Goal: Task Accomplishment & Management: Use online tool/utility

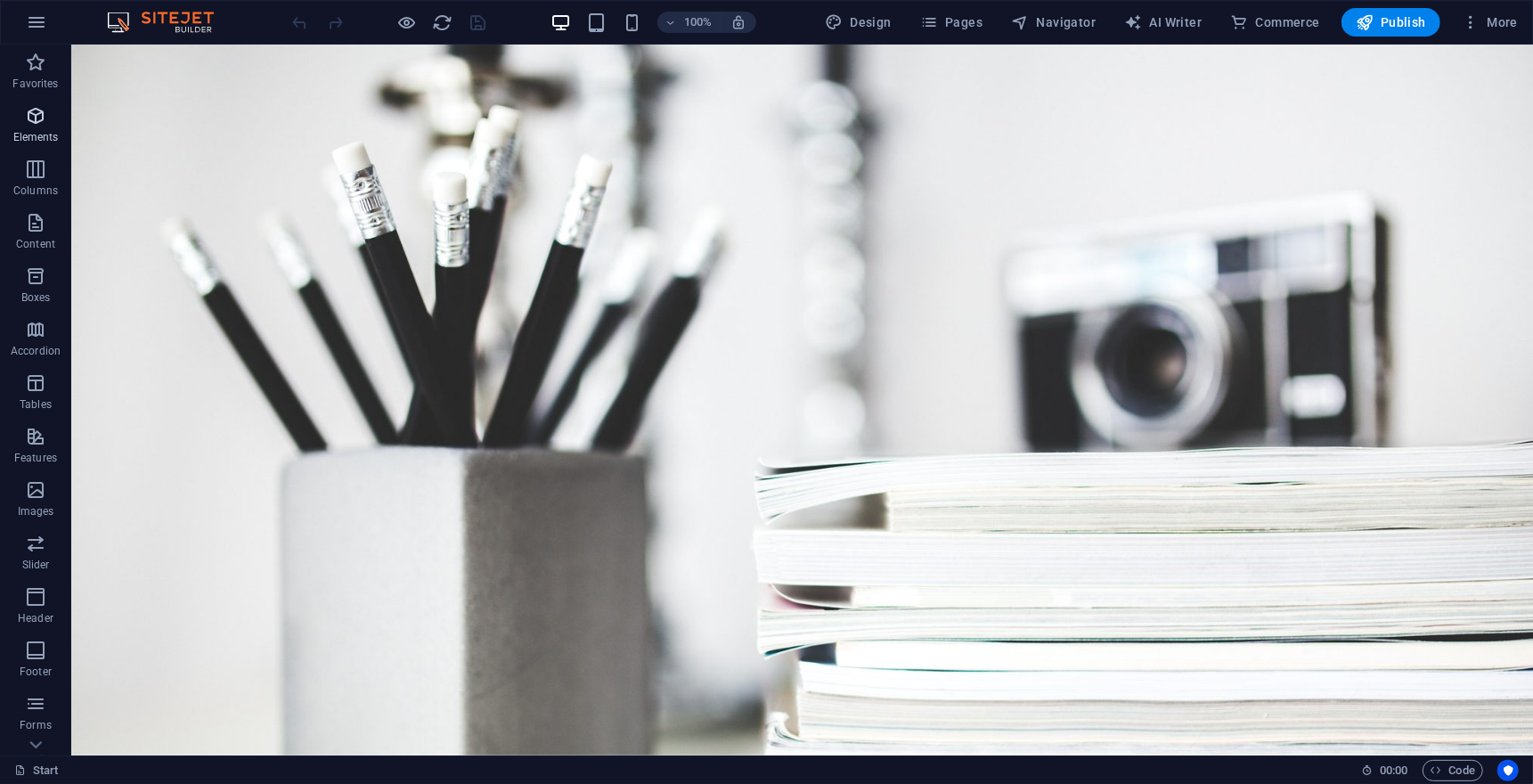
click at [21, 133] on p "Elements" at bounding box center [35, 136] width 46 height 14
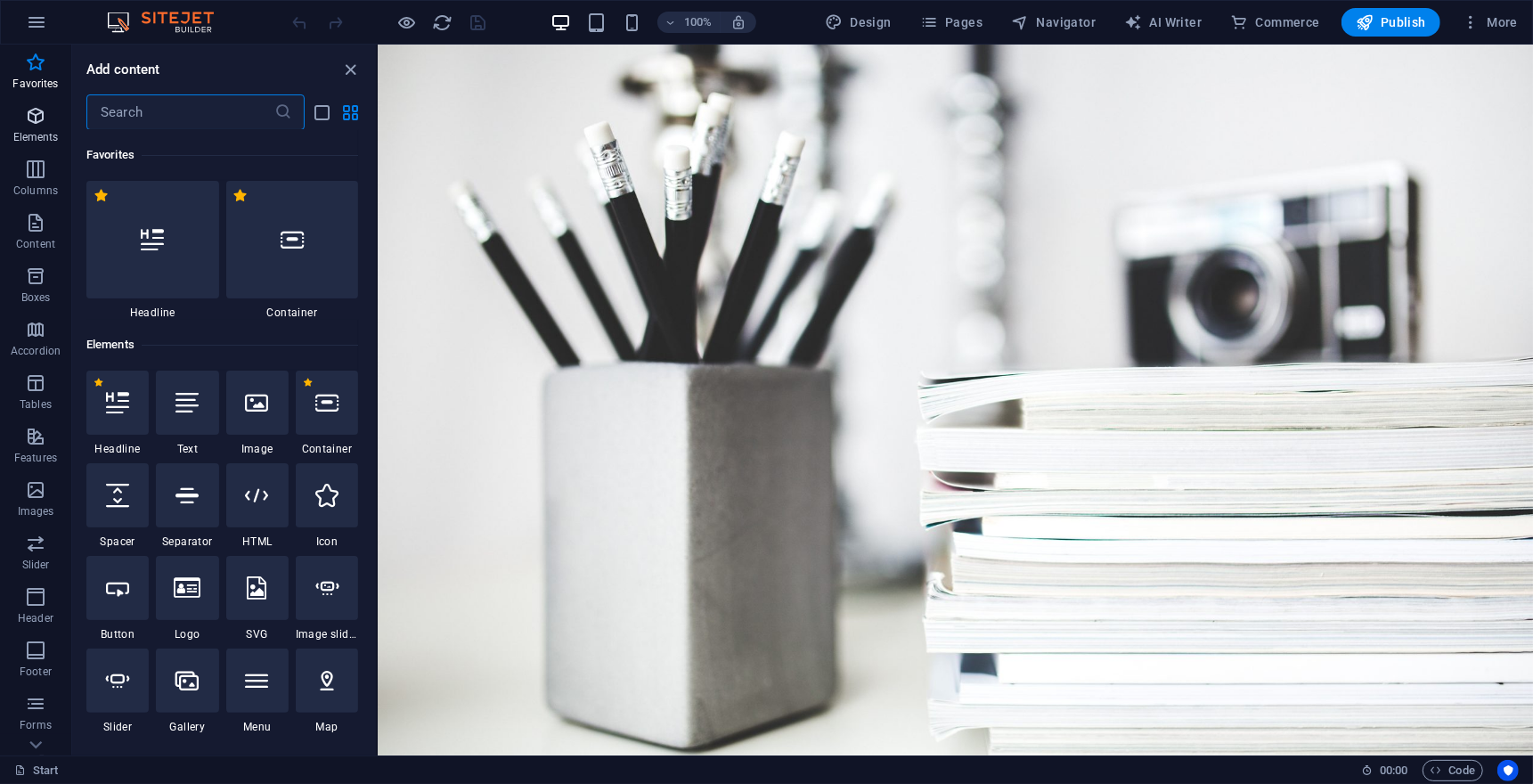
click at [45, 125] on icon "button" at bounding box center [35, 116] width 21 height 21
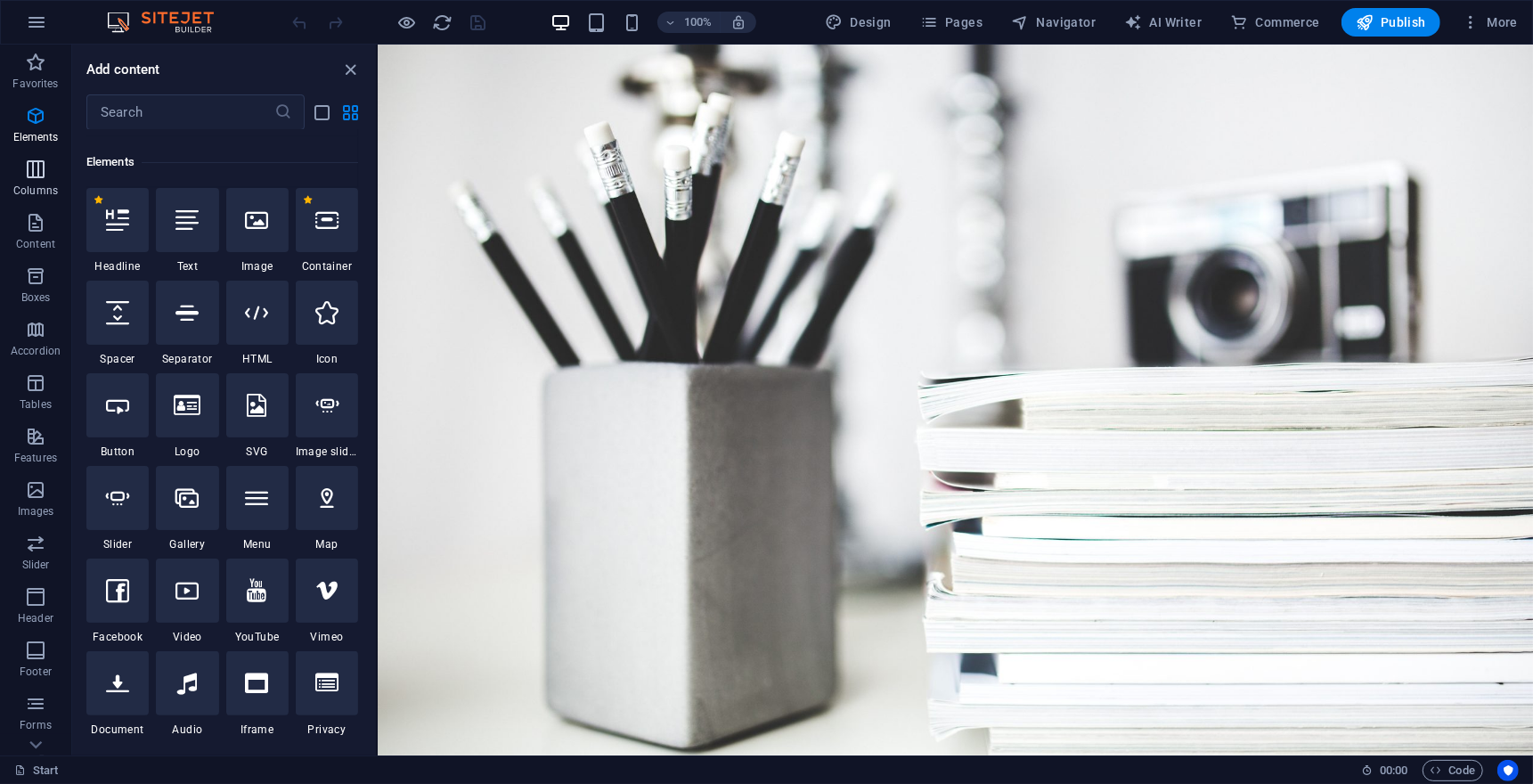
scroll to position [189, 0]
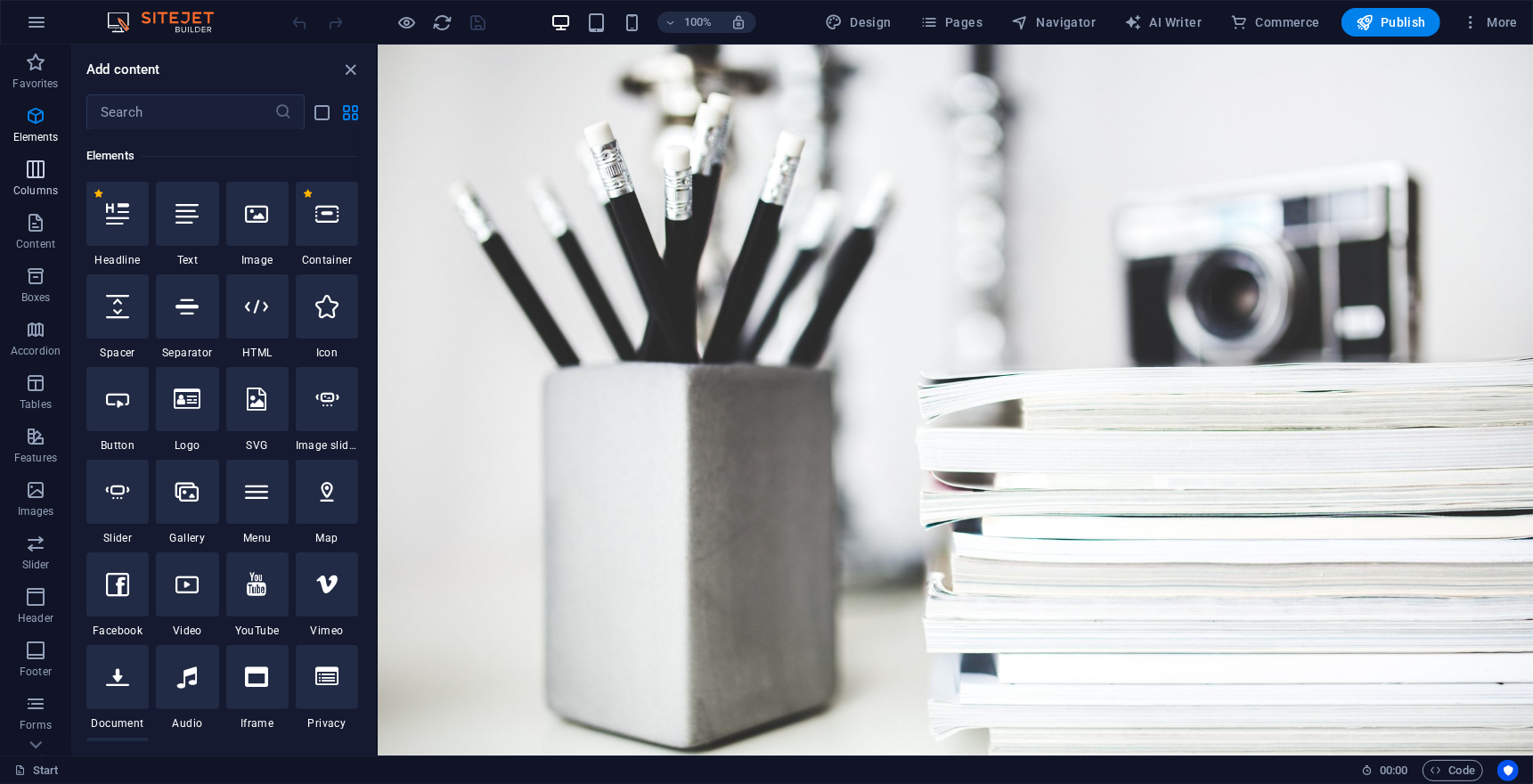
click at [38, 177] on icon "button" at bounding box center [35, 169] width 21 height 21
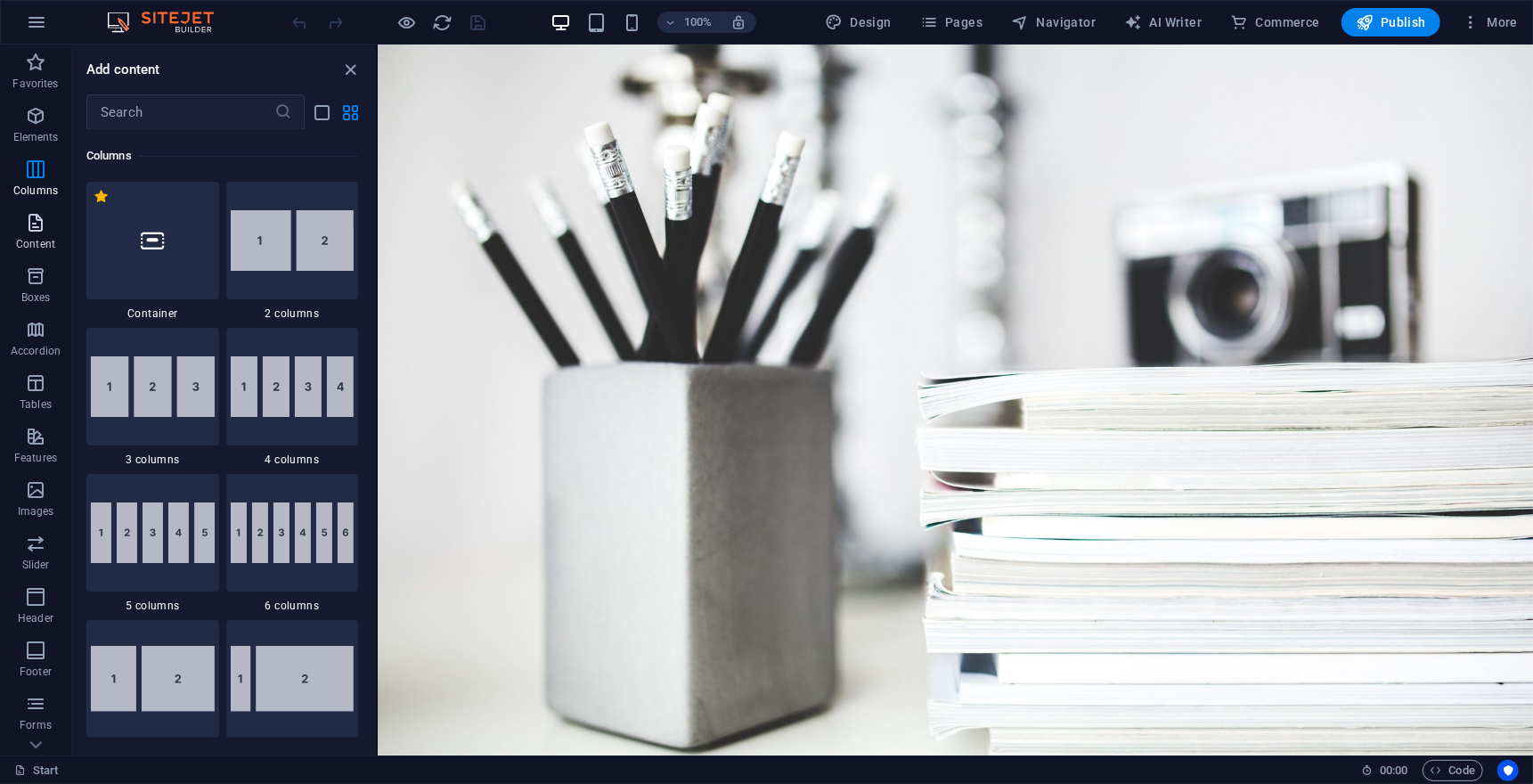
click at [26, 226] on icon "button" at bounding box center [35, 222] width 21 height 21
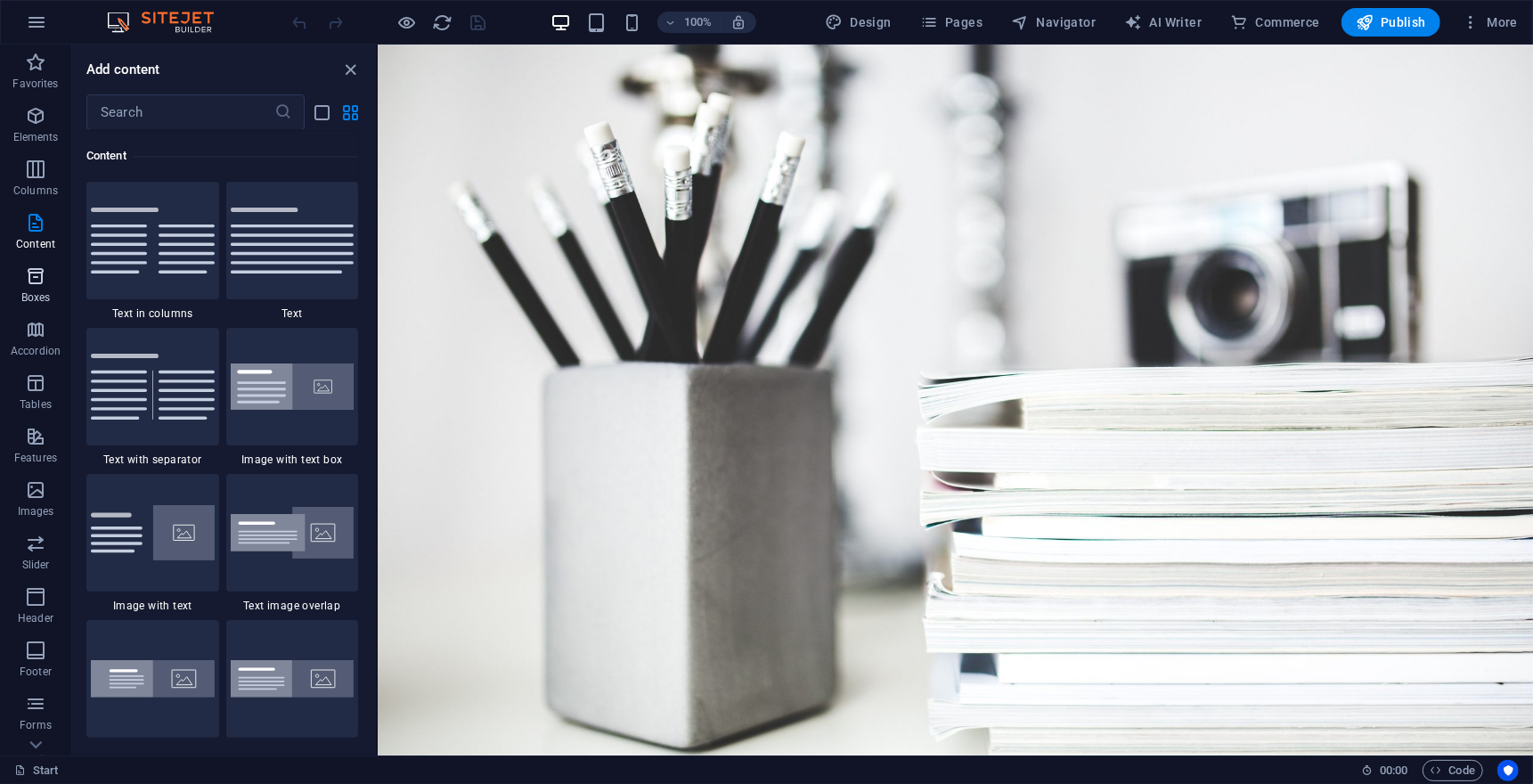
click at [30, 270] on icon "button" at bounding box center [35, 276] width 21 height 21
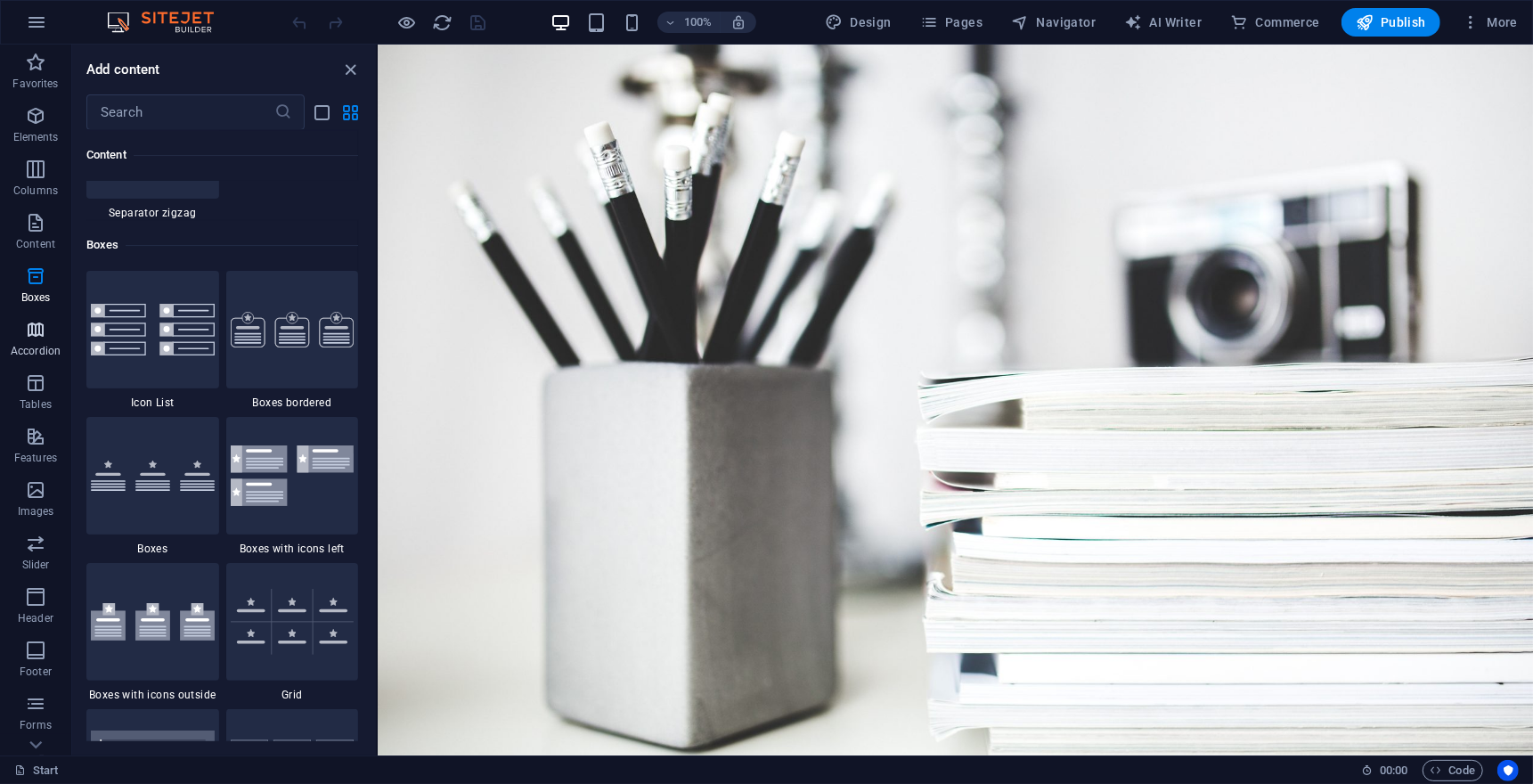
scroll to position [4911, 0]
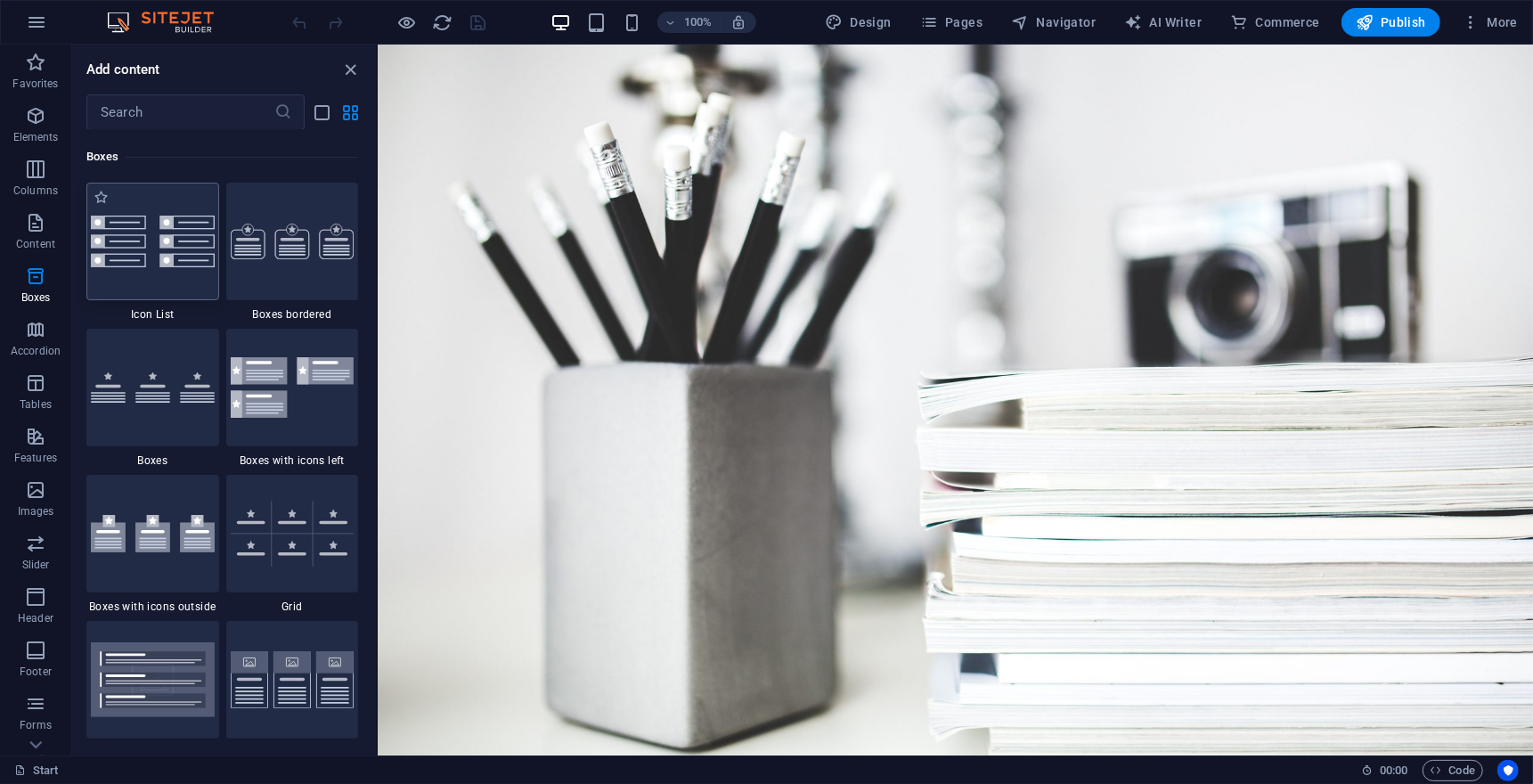
click at [166, 256] on div at bounding box center [153, 241] width 132 height 117
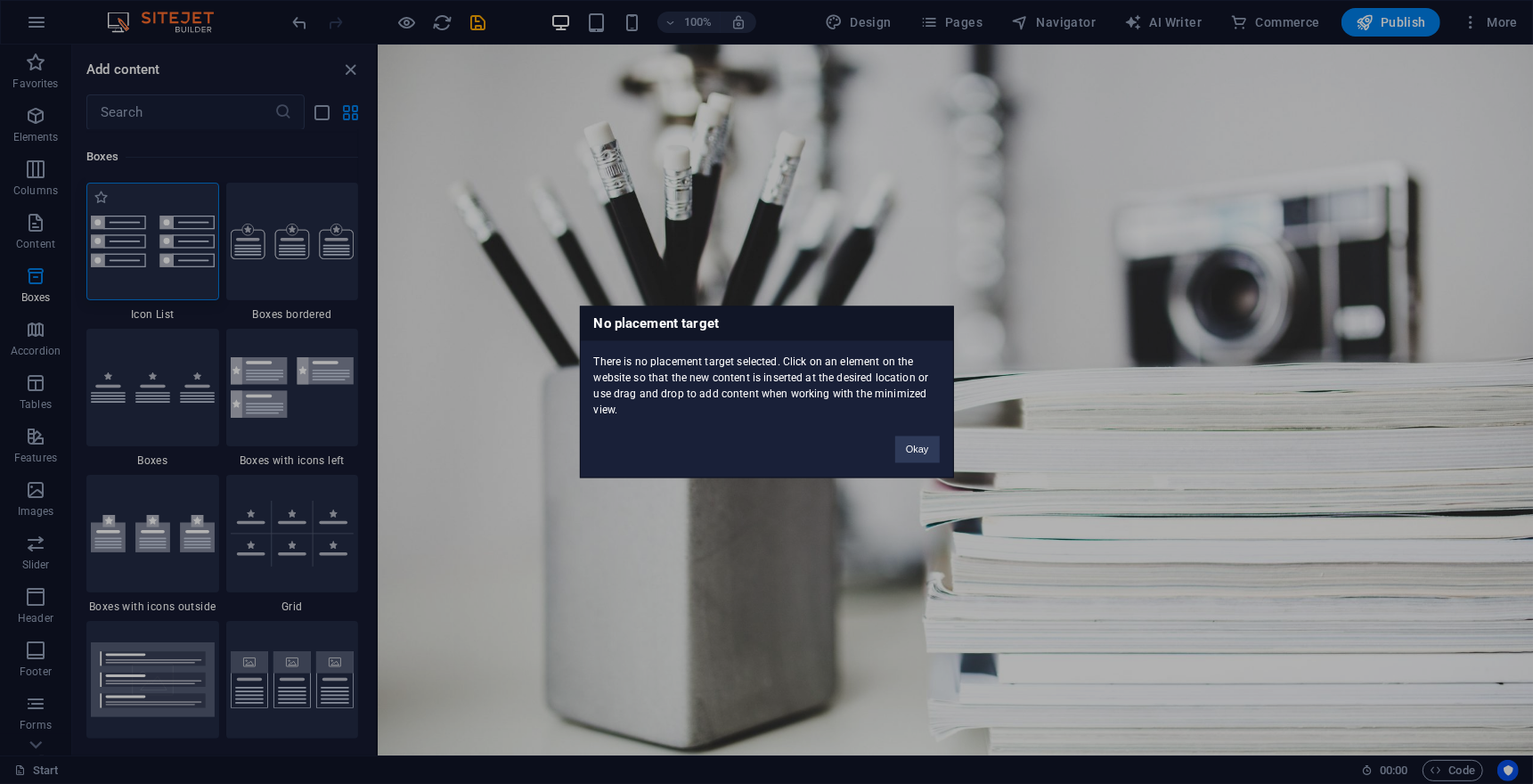
click at [166, 256] on div "No placement target There is no placement target selected. Click on an element …" at bounding box center [766, 392] width 1533 height 784
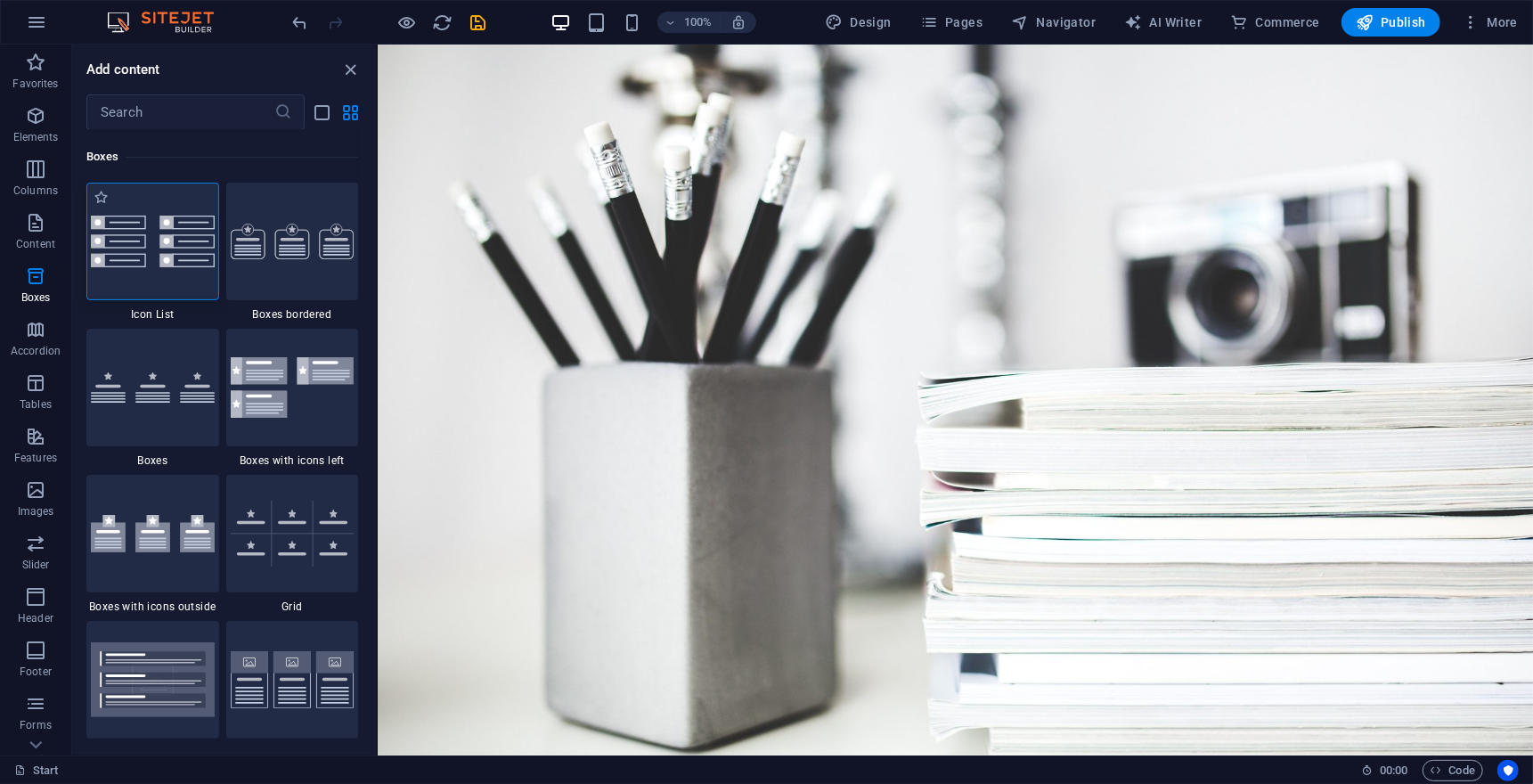
click at [166, 256] on div at bounding box center [153, 241] width 132 height 117
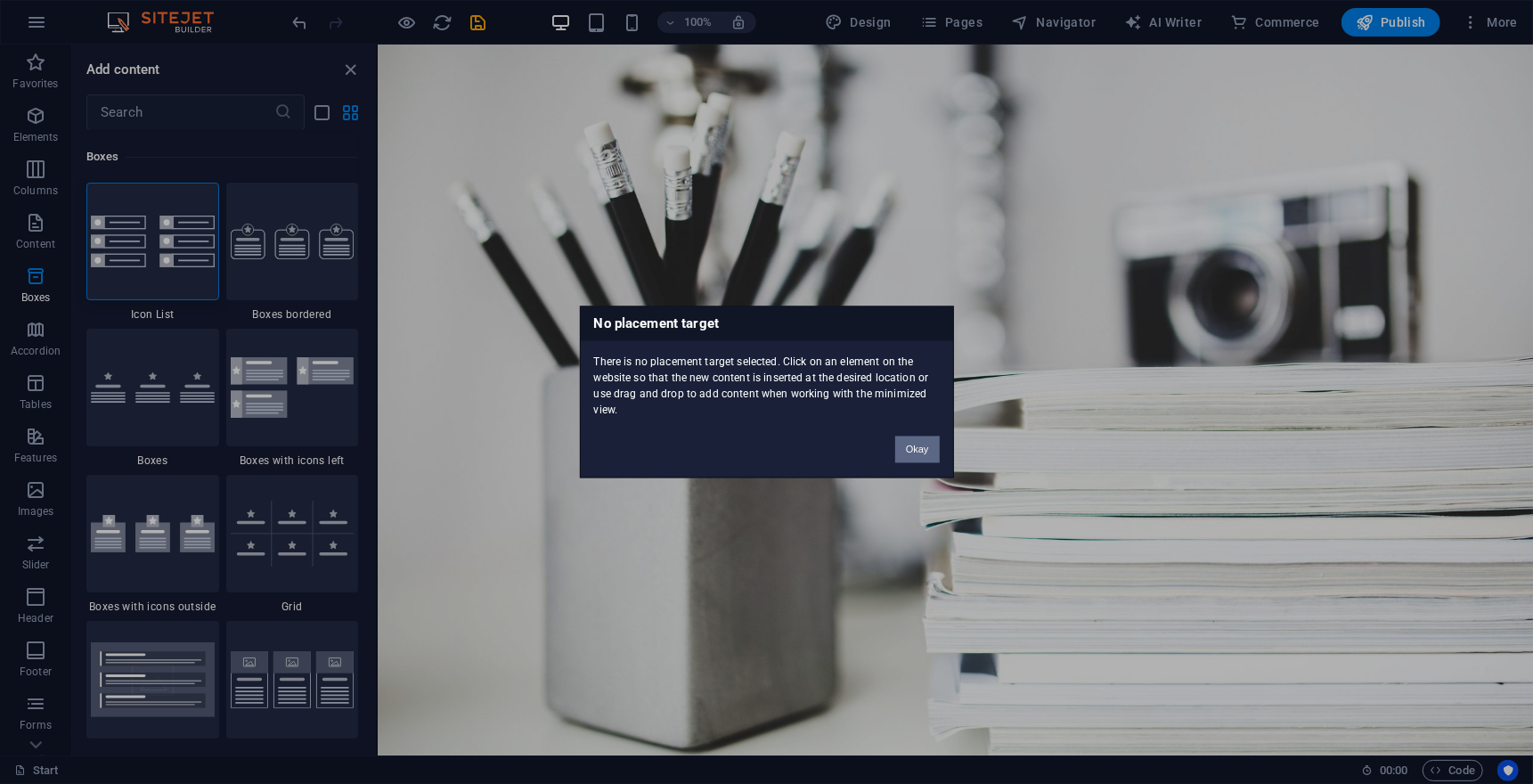
click at [913, 449] on button "Okay" at bounding box center [918, 449] width 45 height 27
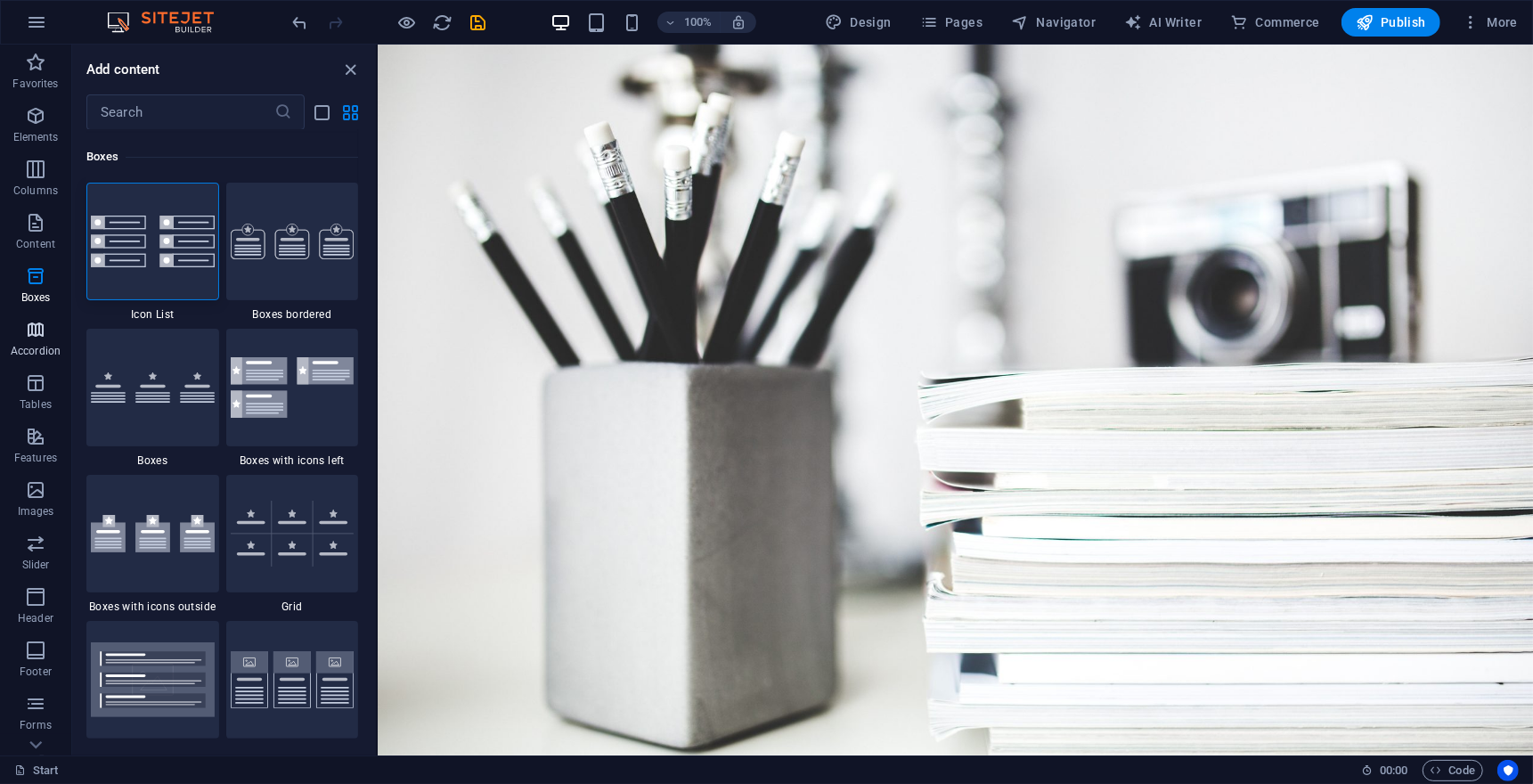
click at [54, 350] on p "Accordion" at bounding box center [35, 351] width 50 height 14
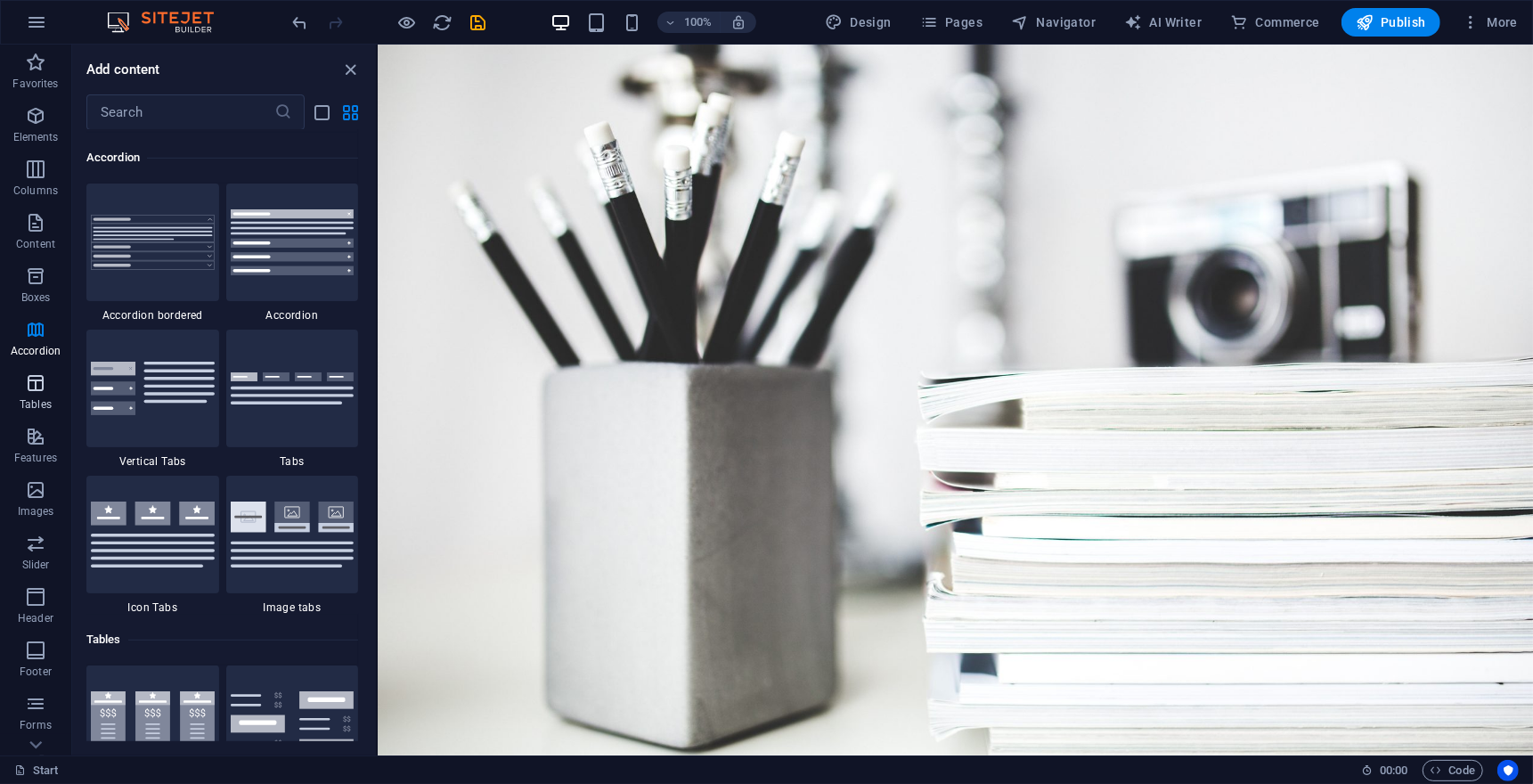
click at [38, 404] on p "Tables" at bounding box center [35, 404] width 32 height 14
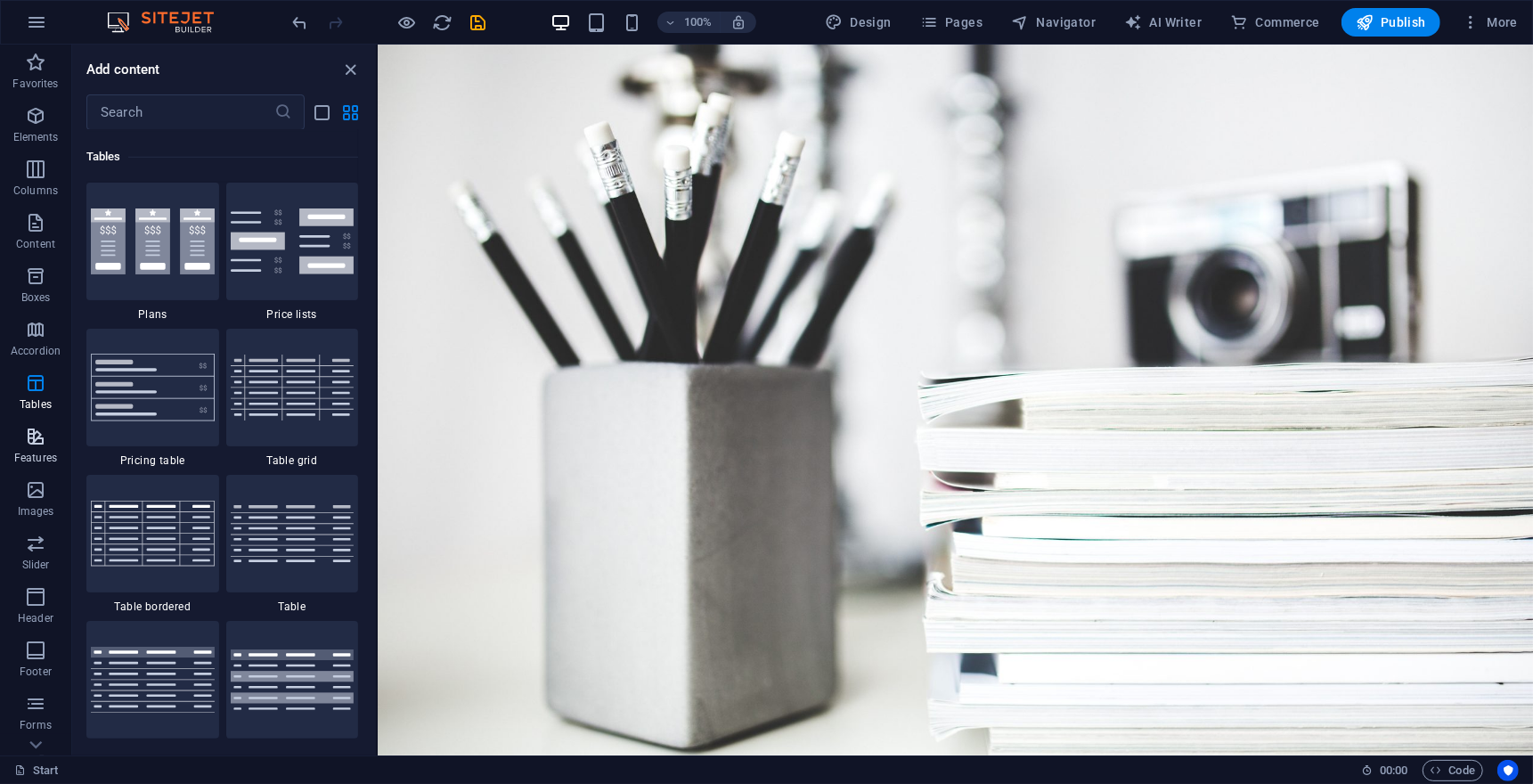
click at [33, 437] on icon "button" at bounding box center [35, 436] width 21 height 21
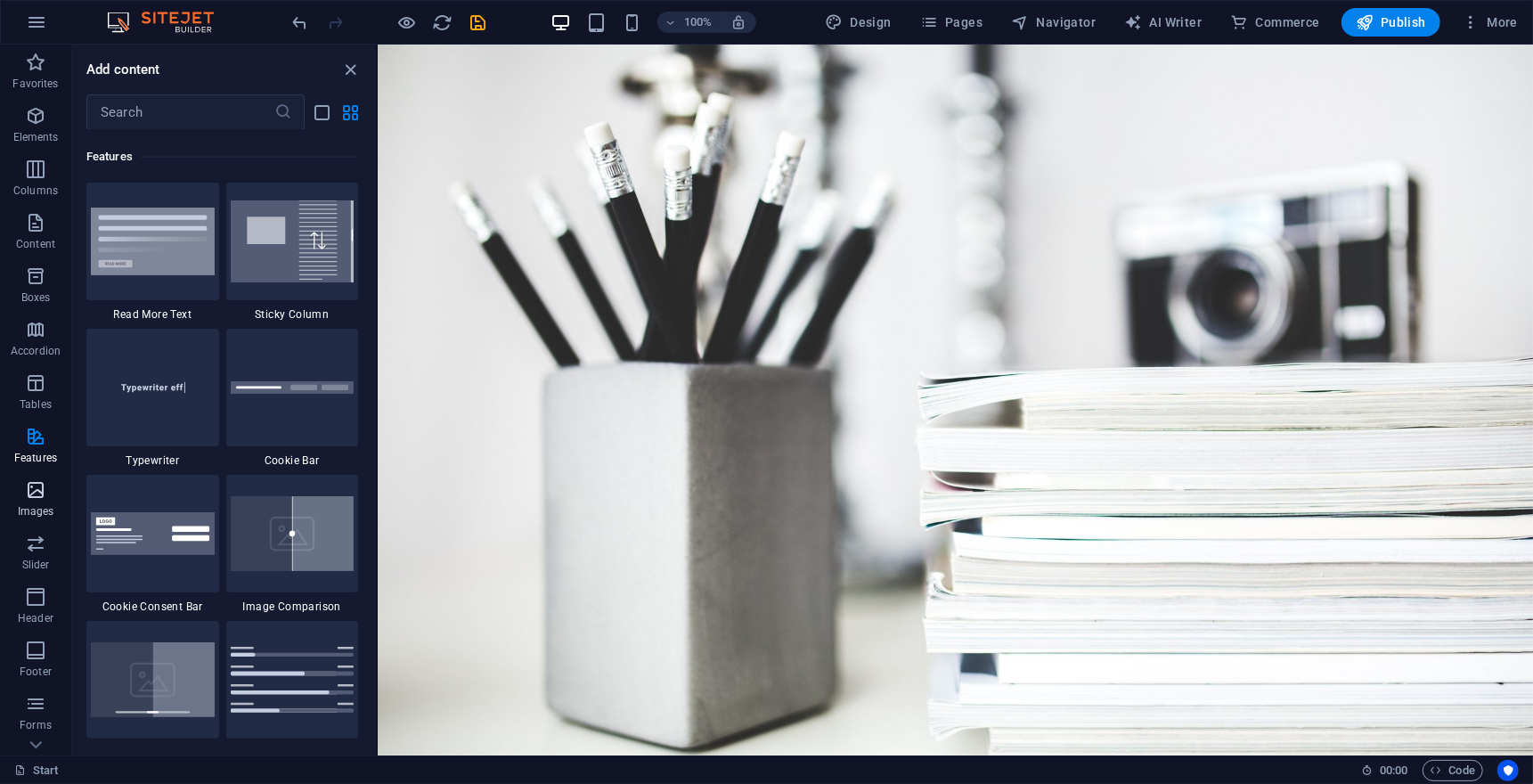
click at [35, 504] on p "Images" at bounding box center [35, 511] width 36 height 14
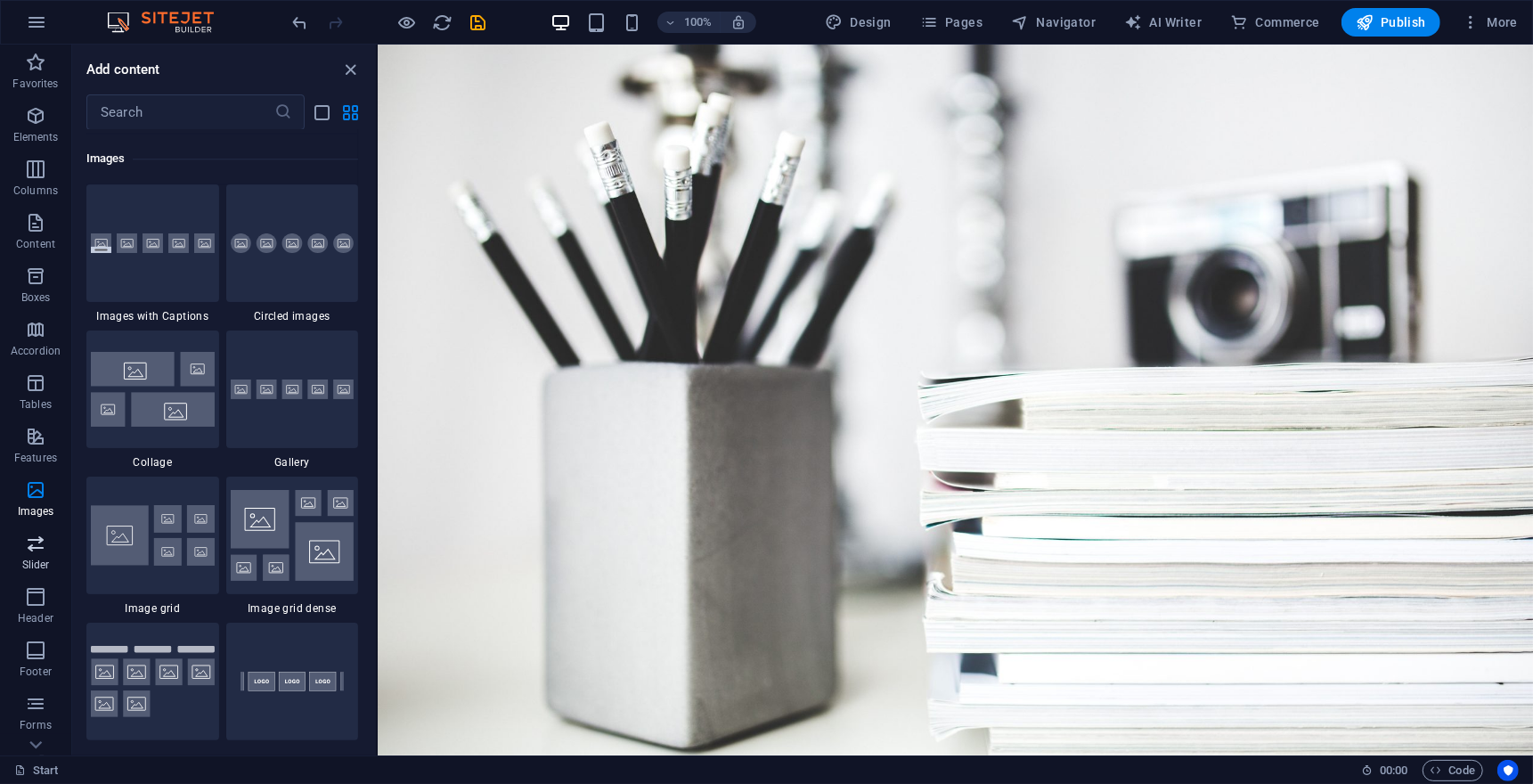
click at [31, 560] on p "Slider" at bounding box center [36, 564] width 28 height 14
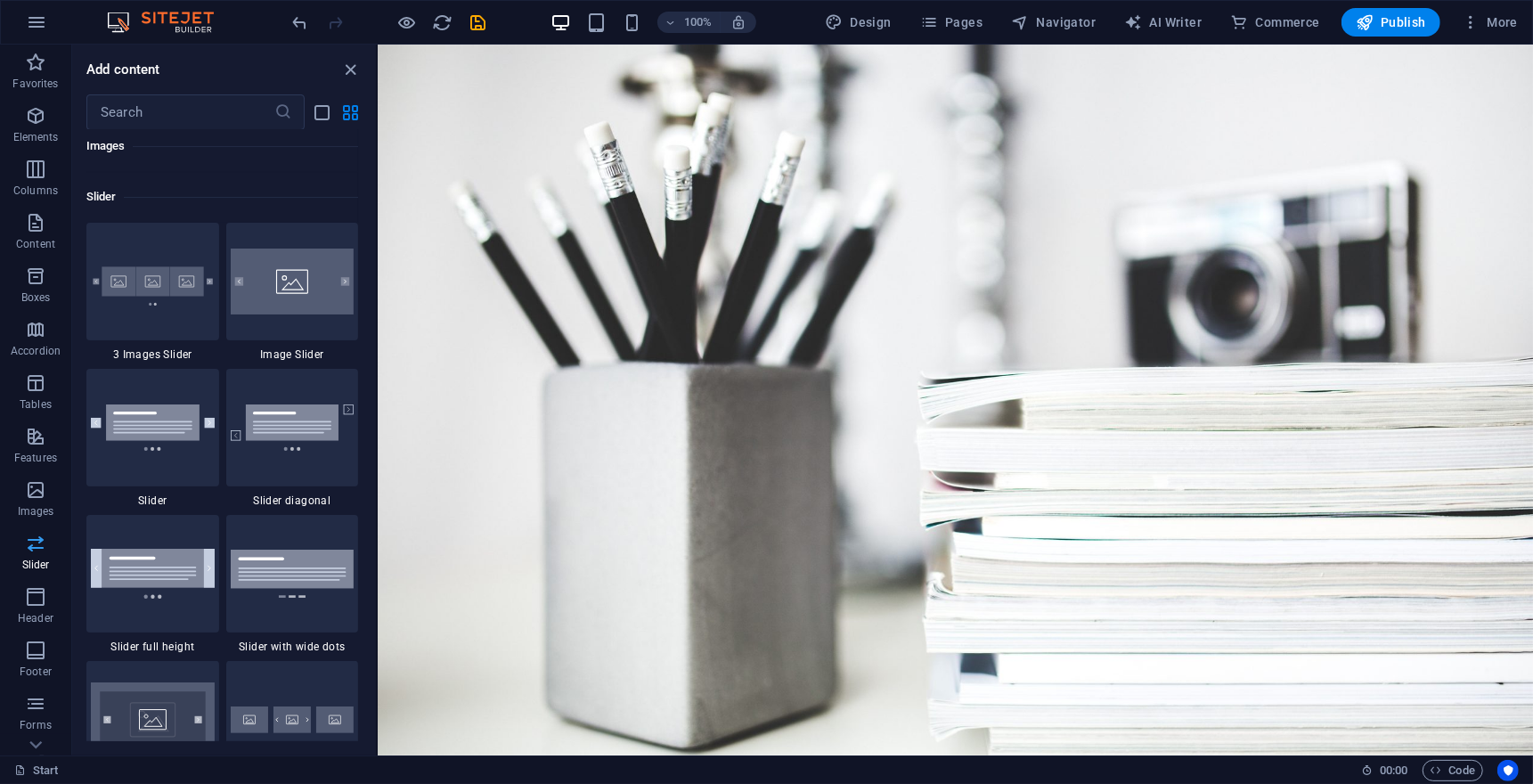
scroll to position [10095, 0]
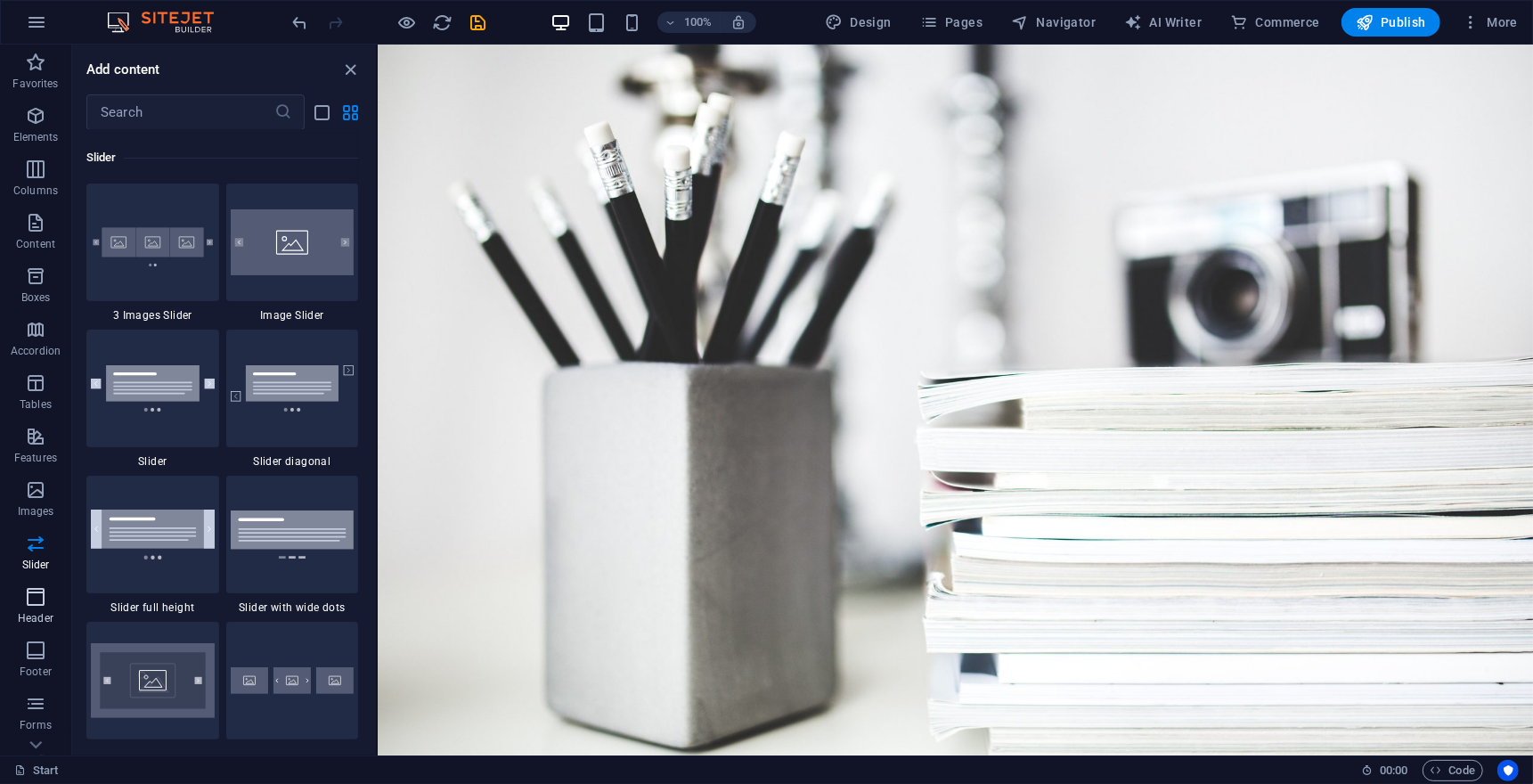
click at [35, 602] on icon "button" at bounding box center [35, 597] width 21 height 21
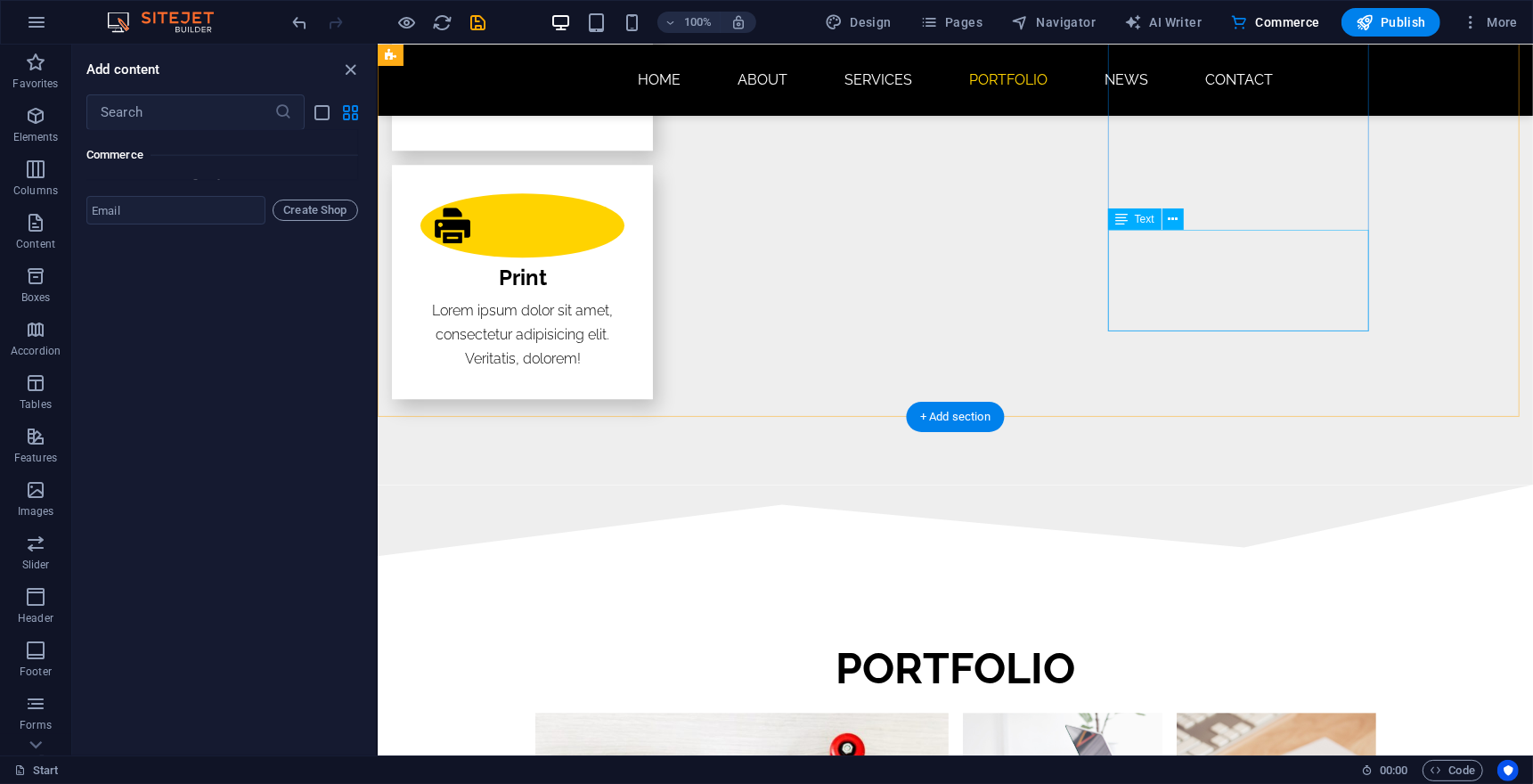
scroll to position [1302, 0]
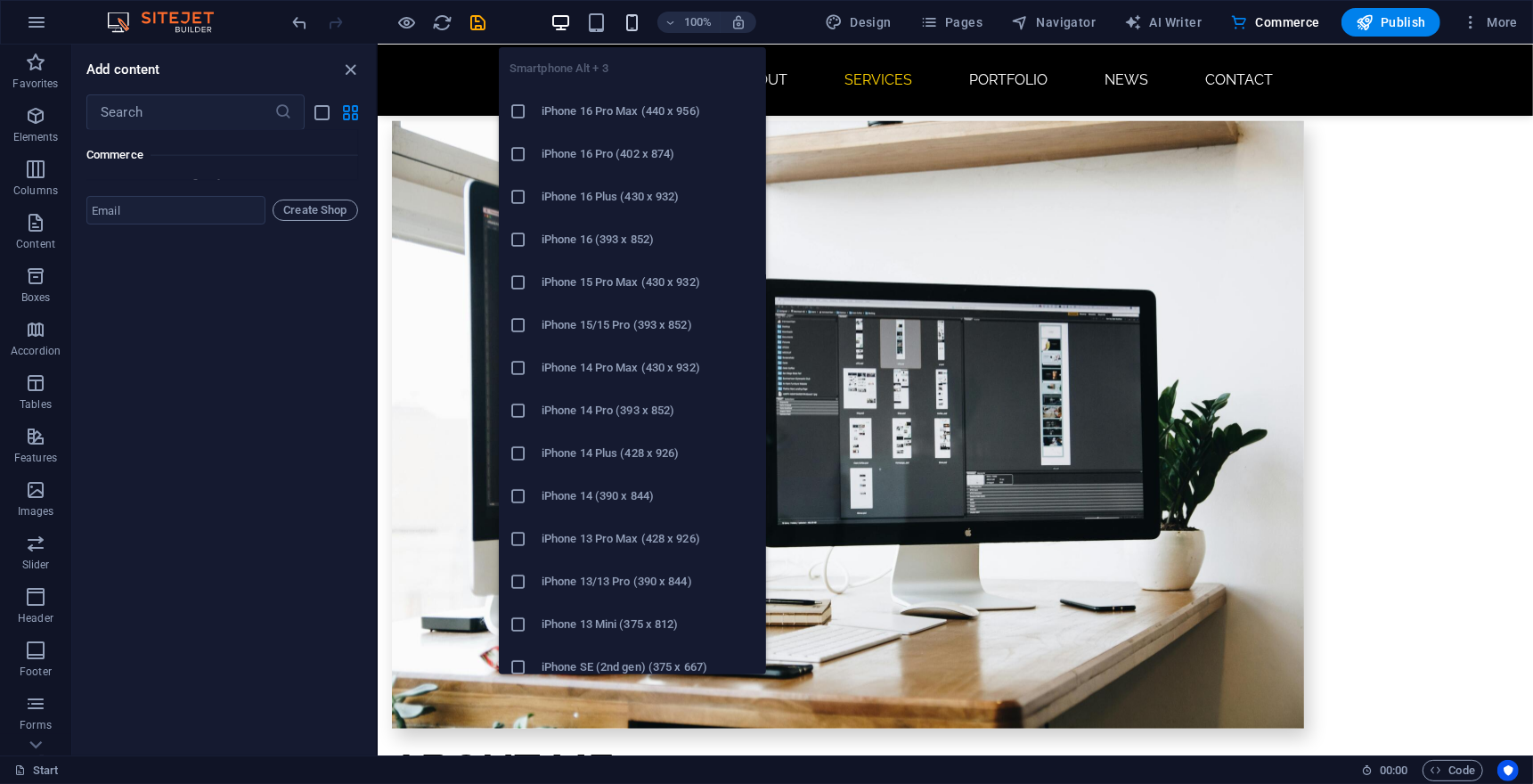
click at [628, 22] on icon "button" at bounding box center [632, 22] width 21 height 21
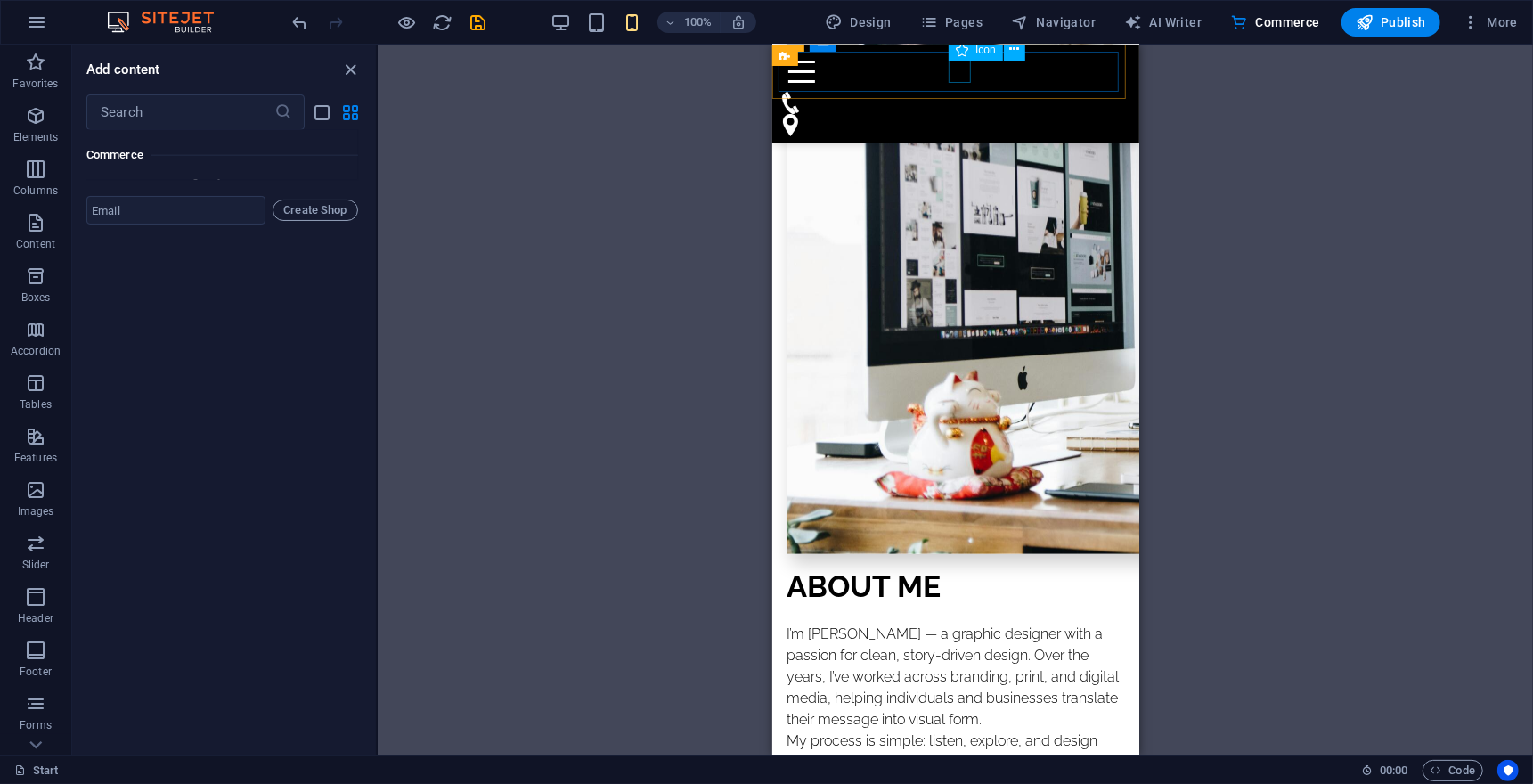
click at [959, 90] on figure at bounding box center [955, 102] width 352 height 22
click at [958, 90] on figure at bounding box center [955, 102] width 352 height 22
select select "xMidYMid"
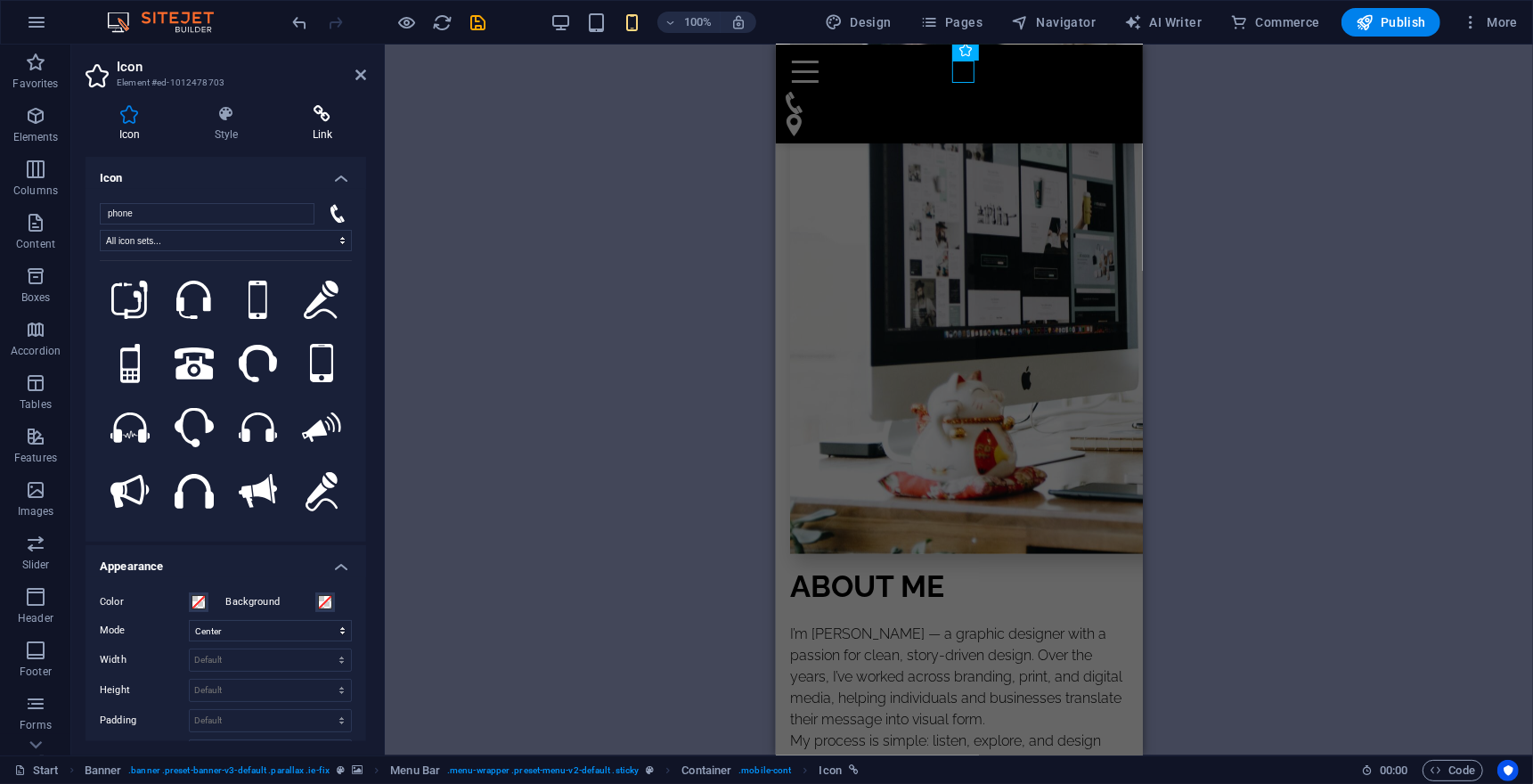
click at [317, 131] on h4 "Link" at bounding box center [323, 124] width 88 height 37
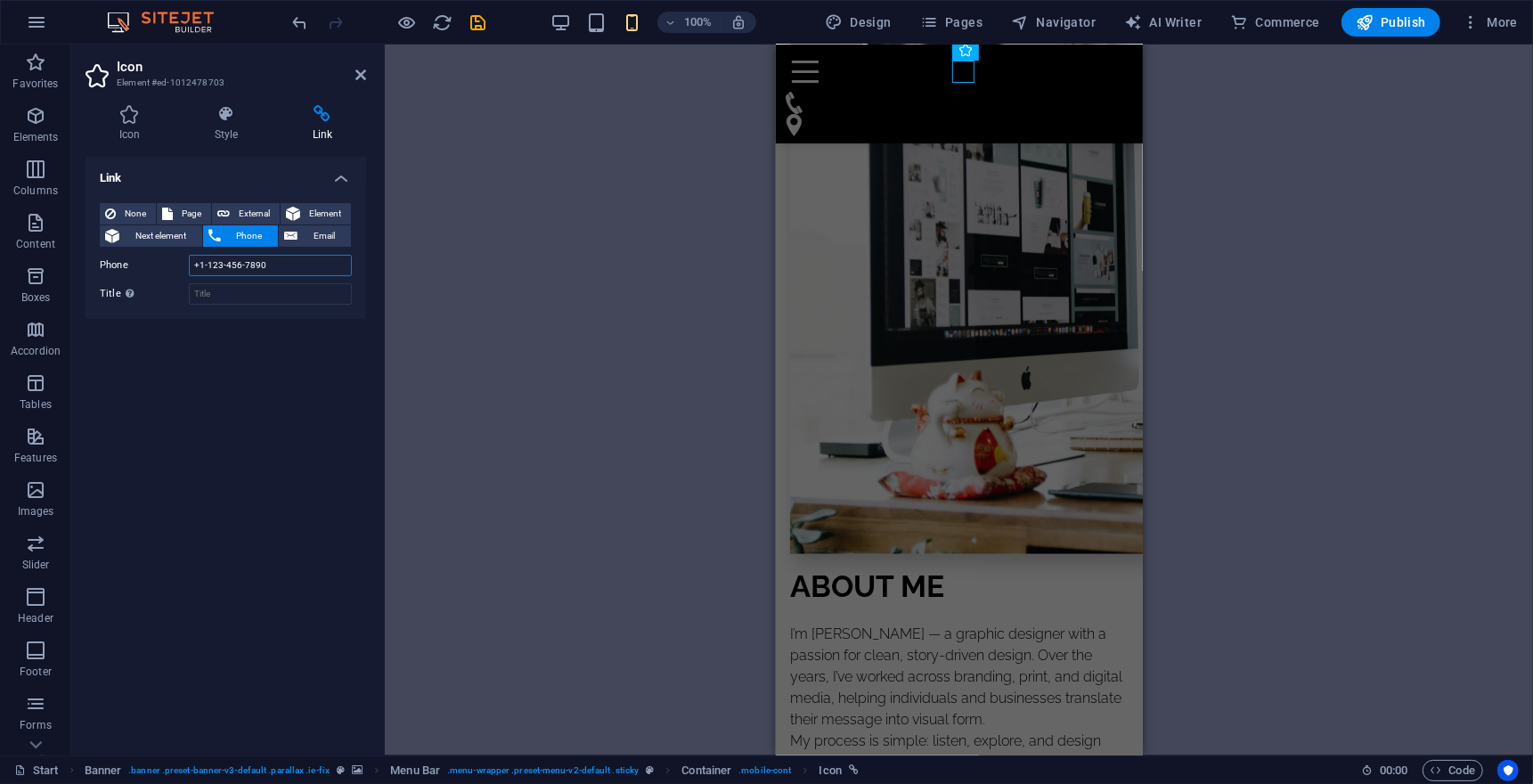
drag, startPoint x: 315, startPoint y: 287, endPoint x: 189, endPoint y: 281, distance: 126.1
click at [186, 276] on div "Phone [PHONE_NUMBER]" at bounding box center [226, 265] width 252 height 21
type input "[PHONE_NUMBER]"
click at [113, 113] on icon at bounding box center [130, 114] width 89 height 18
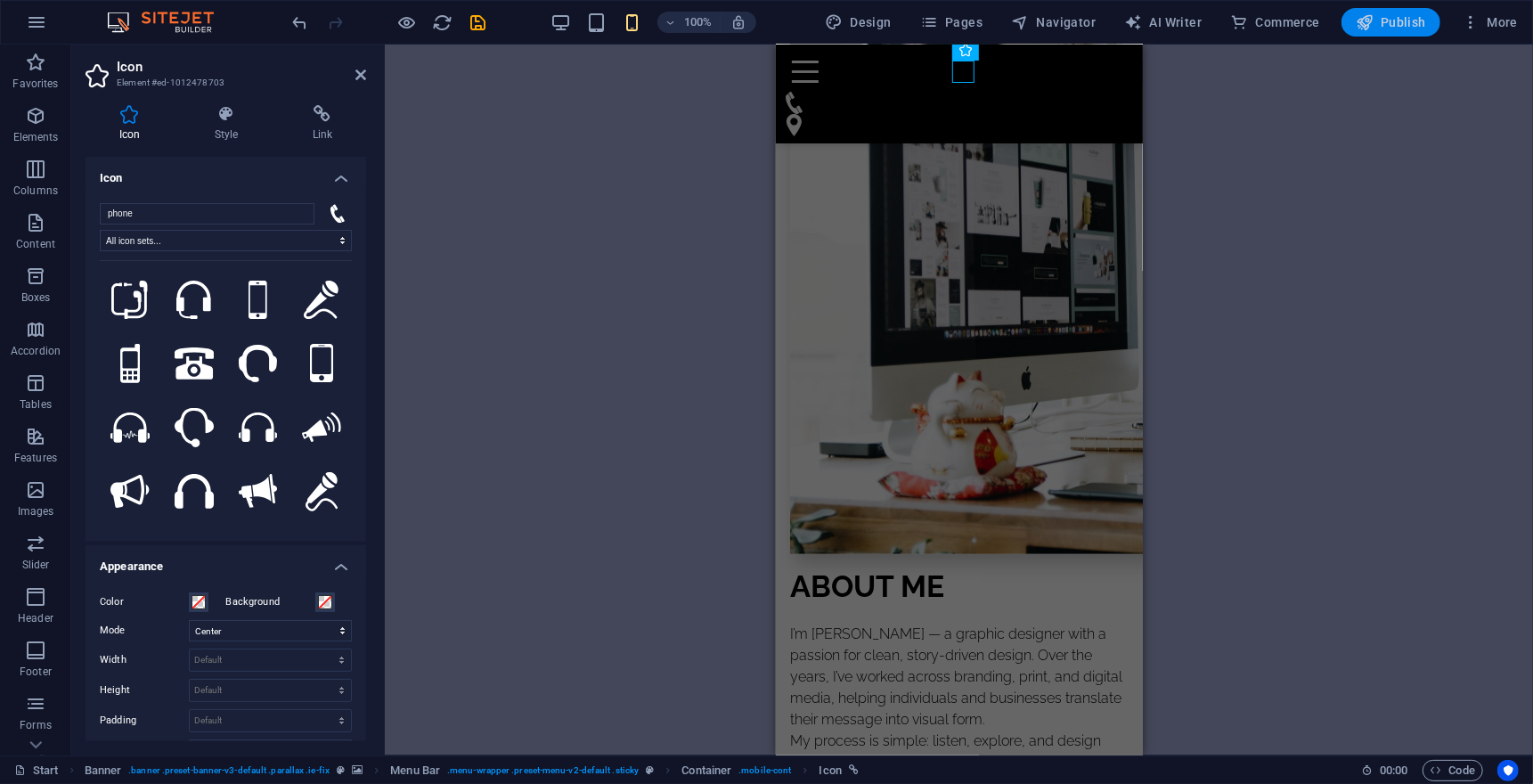
click at [1390, 17] on span "Publish" at bounding box center [1390, 21] width 70 height 18
checkbox input "false"
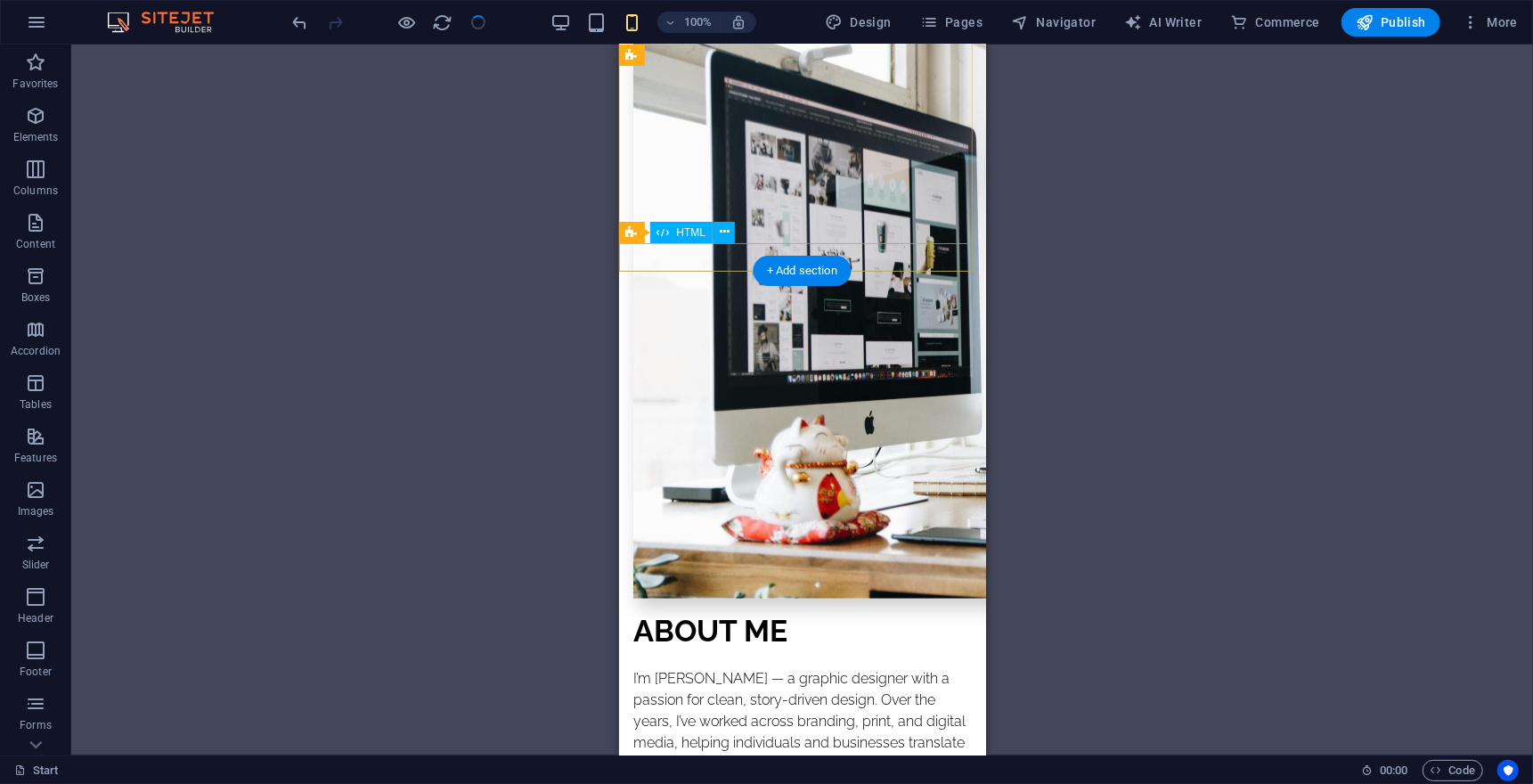
scroll to position [0, 0]
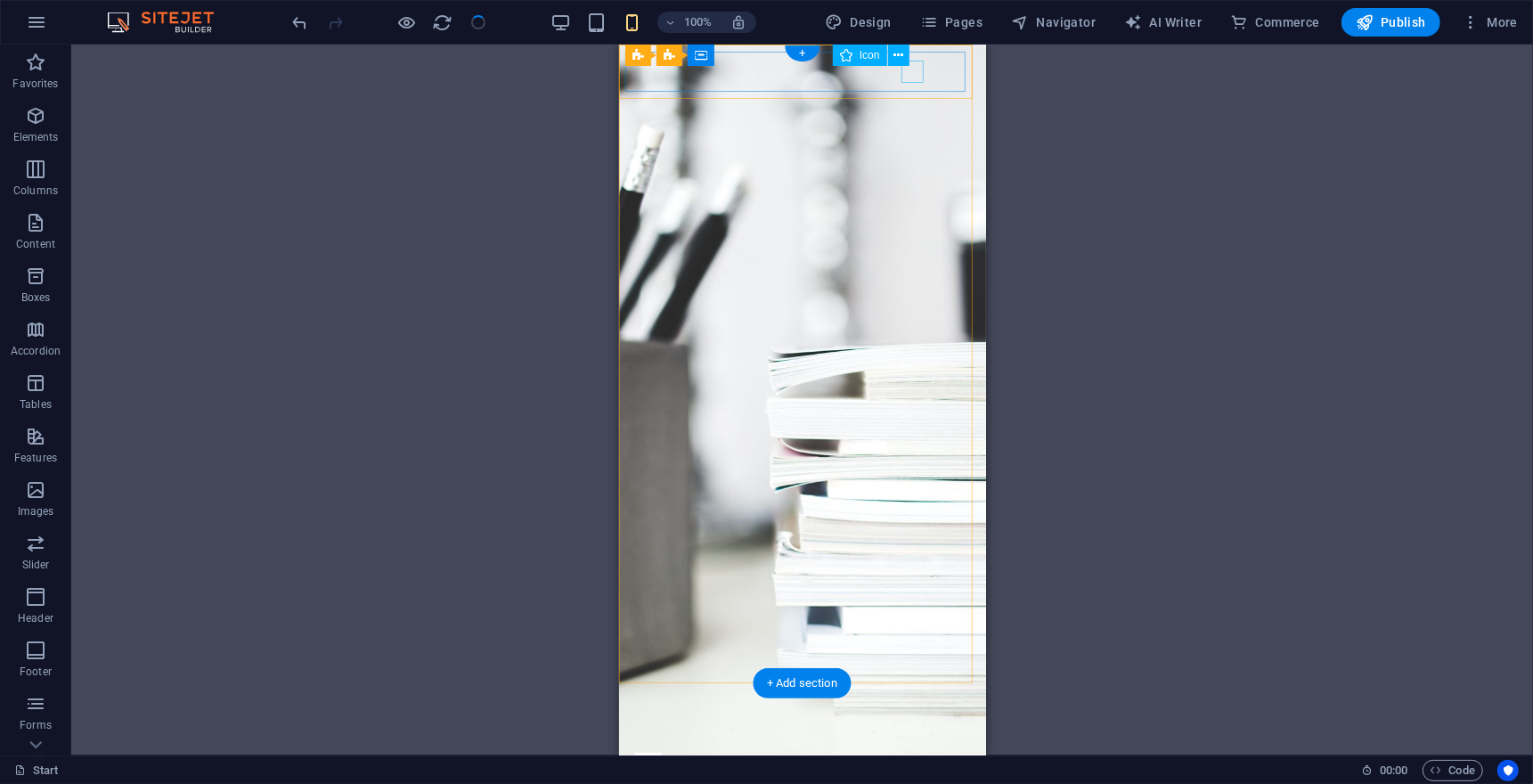
select select "xMidYMid"
select select "px"
select select
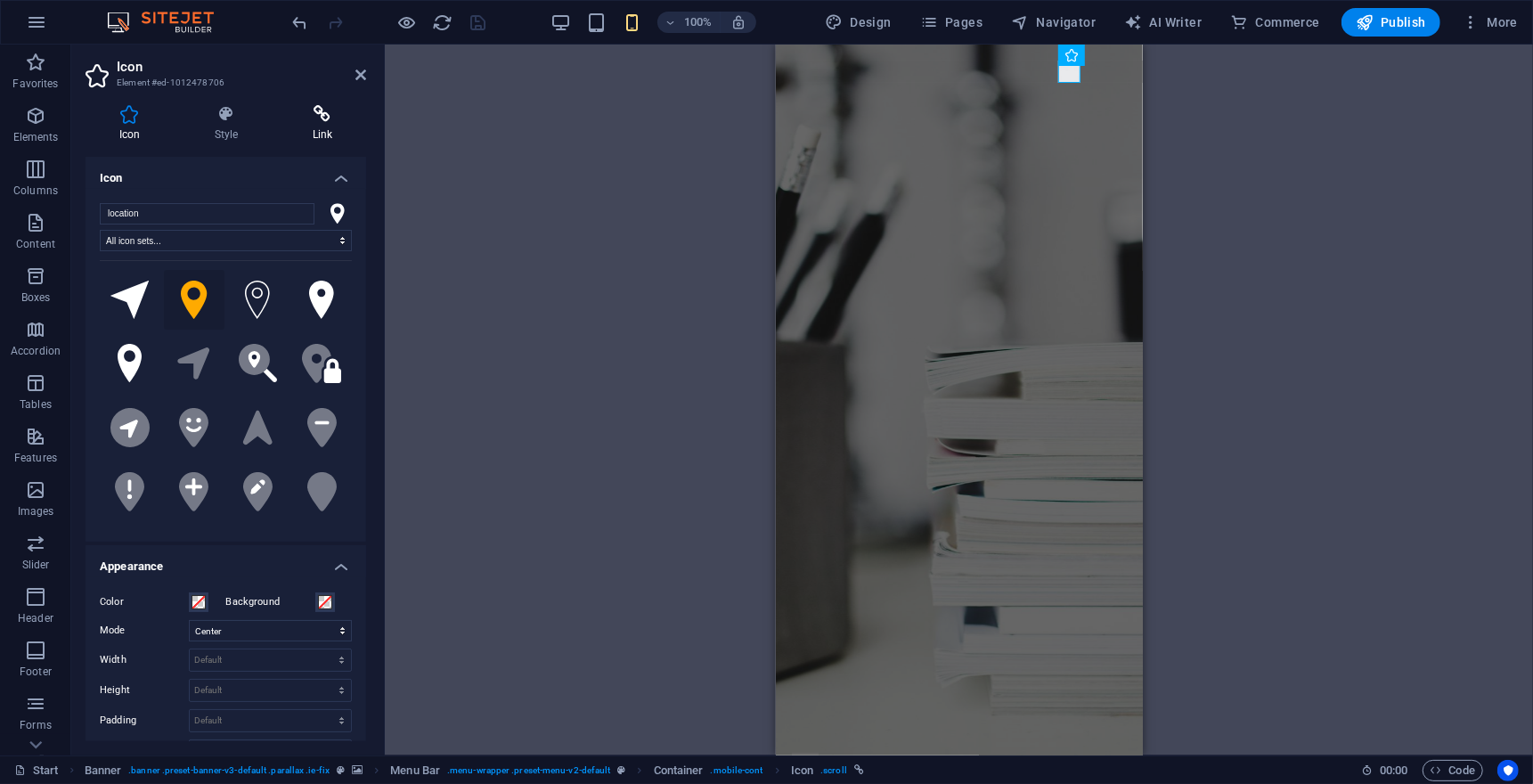
click at [320, 122] on icon at bounding box center [323, 114] width 88 height 18
